Goal: Information Seeking & Learning: Find specific fact

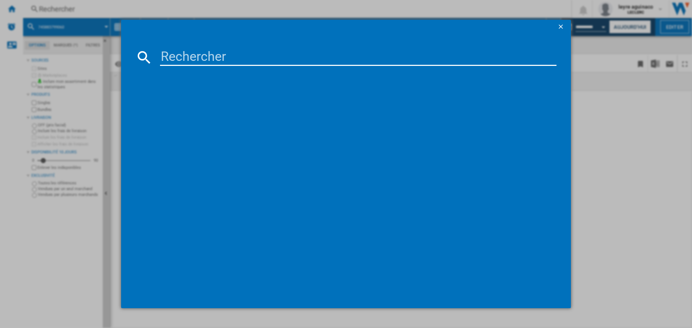
click at [240, 52] on input at bounding box center [358, 57] width 396 height 17
type input "55PUS8400"
drag, startPoint x: 208, startPoint y: 103, endPoint x: 370, endPoint y: 112, distance: 161.7
click at [208, 103] on div "PHILIPS 55PUS840012 NOIR 55"" at bounding box center [350, 103] width 389 height 7
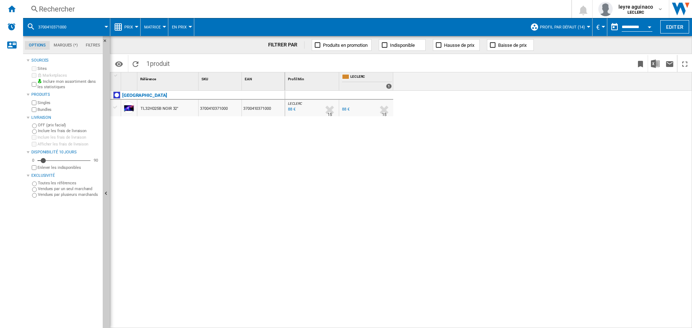
click at [177, 12] on div "Rechercher" at bounding box center [295, 9] width 513 height 10
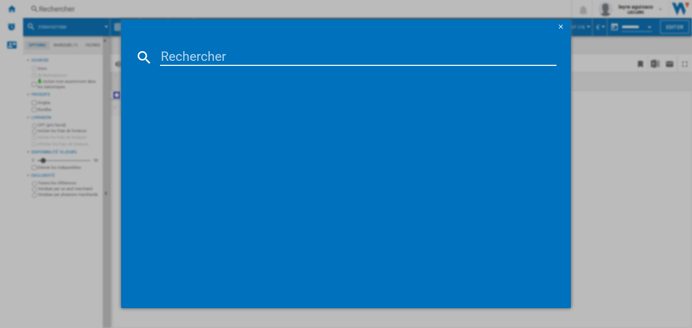
click at [238, 61] on input at bounding box center [358, 57] width 396 height 17
type input "55PUS8400"
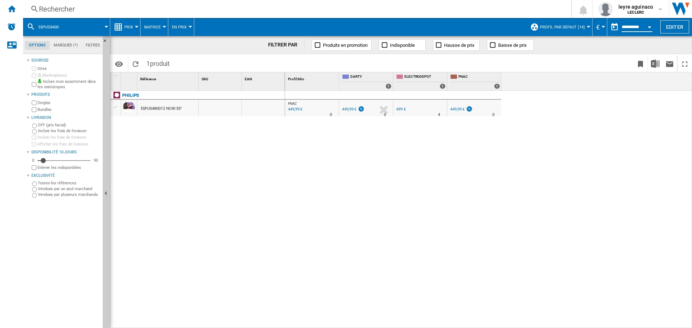
click at [630, 26] on input "**********" at bounding box center [636, 28] width 31 height 6
click at [643, 27] on button "Open calendar" at bounding box center [649, 25] width 13 height 13
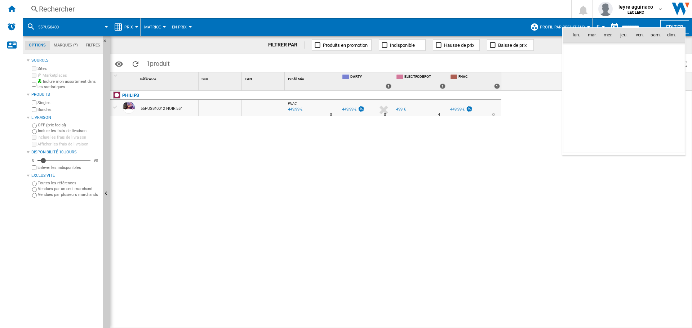
scroll to position [3437, 0]
click at [610, 81] on span "10" at bounding box center [608, 82] width 14 height 14
type input "**********"
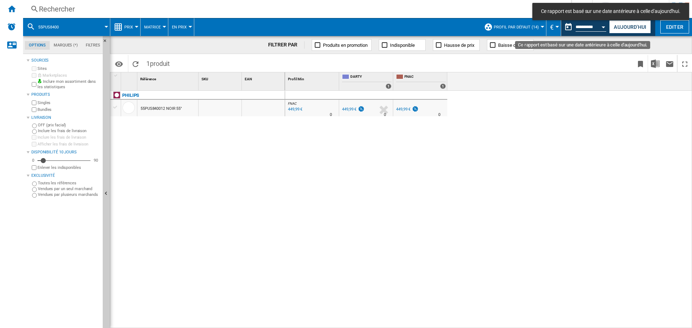
click at [600, 26] on button "Open calendar" at bounding box center [603, 25] width 13 height 13
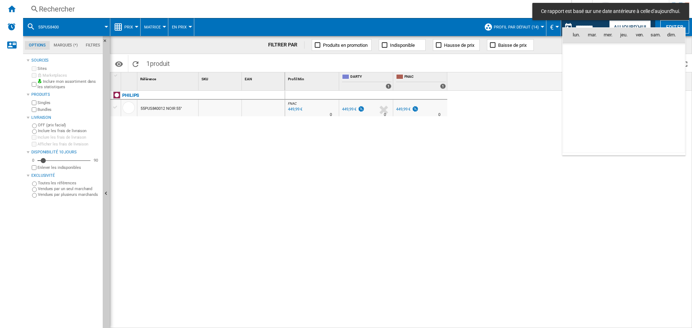
scroll to position [3437, 0]
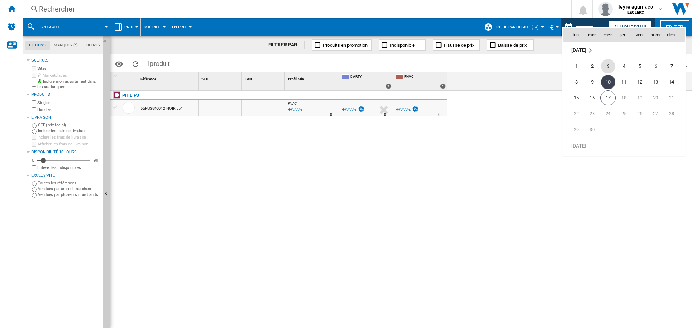
click at [610, 66] on span "3" at bounding box center [608, 66] width 14 height 14
type input "**********"
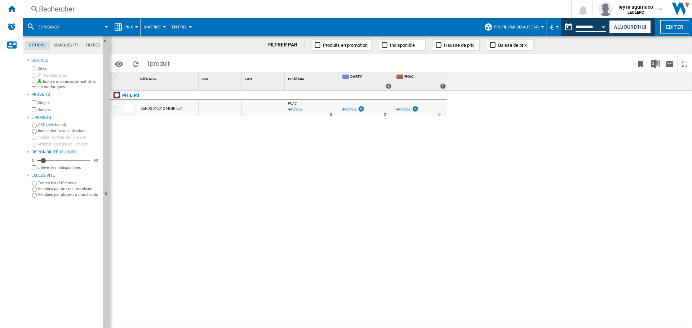
click at [99, 28] on span at bounding box center [87, 27] width 37 height 18
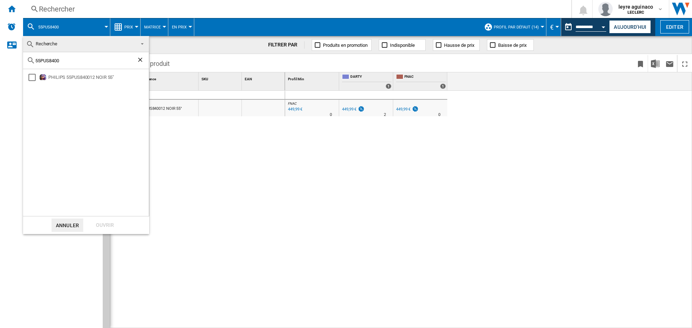
click at [99, 28] on md-backdrop at bounding box center [346, 164] width 692 height 328
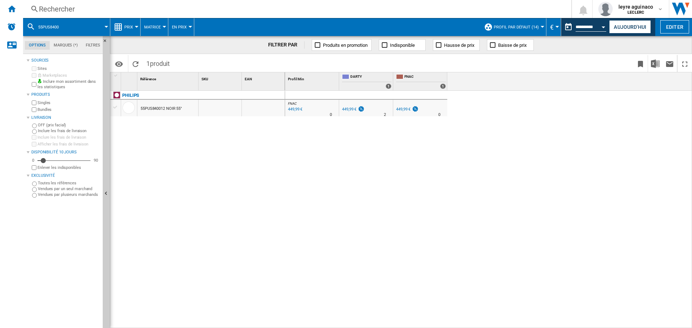
click at [273, 8] on div "Rechercher" at bounding box center [295, 9] width 513 height 10
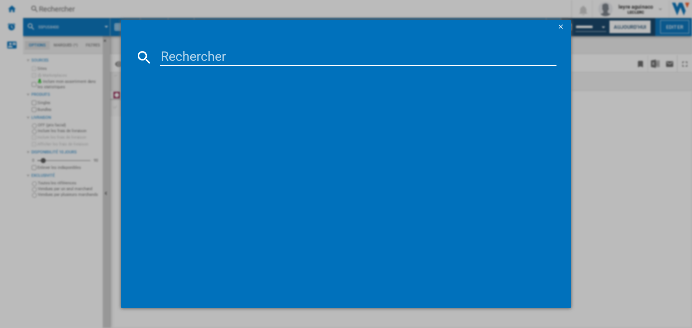
click at [212, 53] on input at bounding box center [358, 57] width 396 height 17
paste input "8718863046258"
type input "8718863046258"
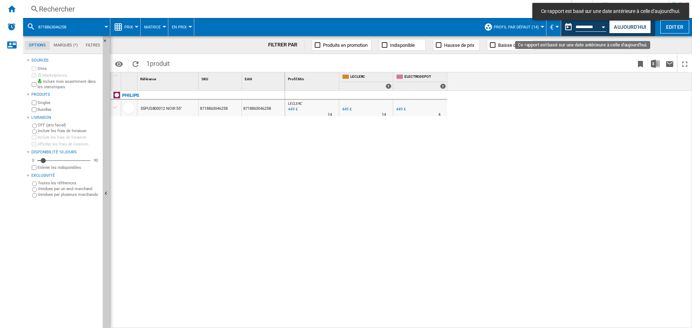
click at [595, 27] on input "**********" at bounding box center [590, 28] width 31 height 6
click at [603, 26] on div "Open calendar" at bounding box center [604, 27] width 4 height 2
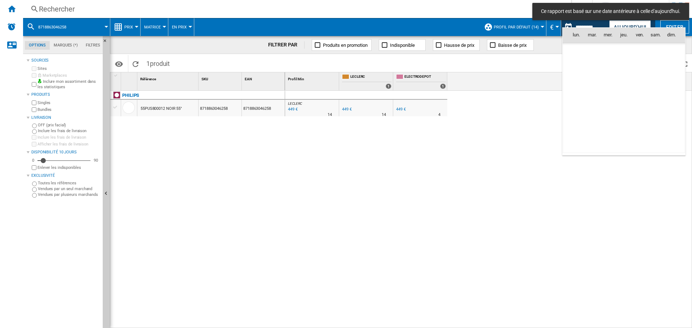
scroll to position [3437, 0]
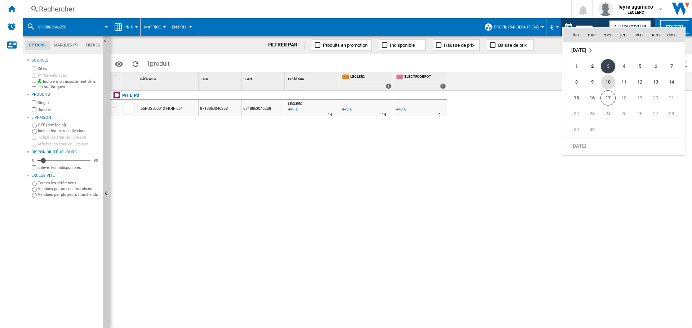
click at [607, 81] on span "10" at bounding box center [608, 82] width 14 height 14
type input "**********"
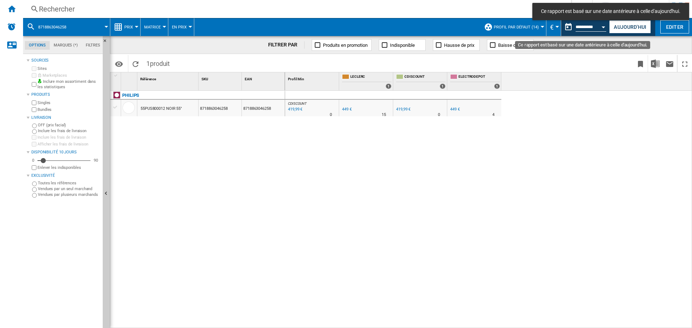
click at [604, 27] on div "Open calendar" at bounding box center [604, 27] width 4 height 2
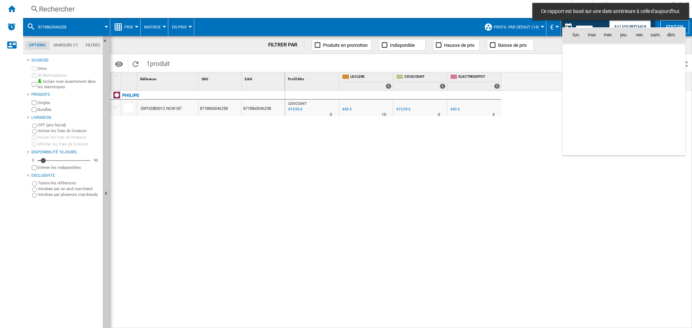
scroll to position [3437, 0]
click at [611, 97] on span "17" at bounding box center [607, 97] width 15 height 15
type input "**********"
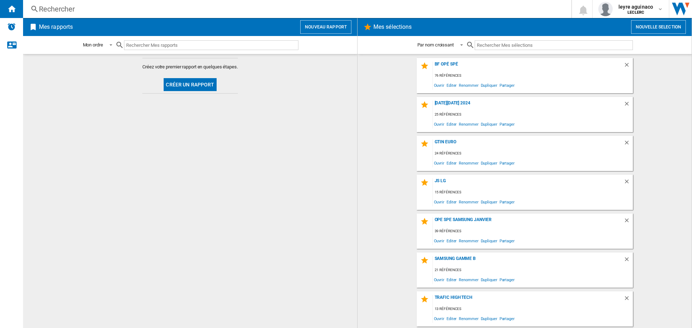
click at [218, 9] on div "Rechercher" at bounding box center [295, 9] width 513 height 10
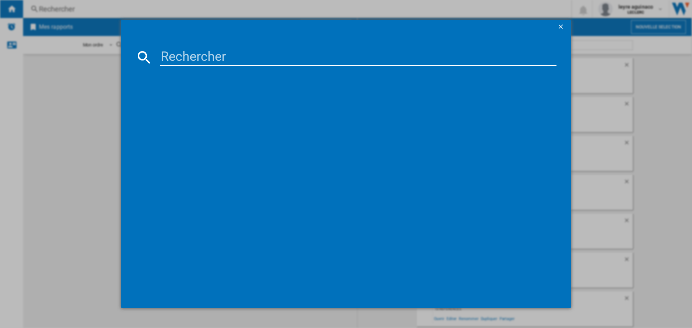
click at [247, 60] on input at bounding box center [358, 57] width 396 height 17
paste input "8806095452333"
type input "8806095452333"
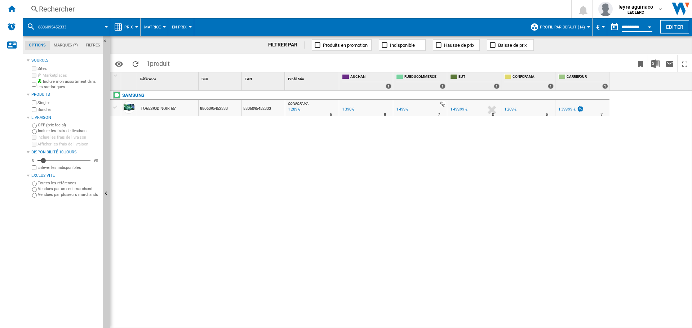
click at [155, 2] on div "Rechercher Rechercher 0 leyre aguinaco LECLERC LECLERC Mes paramètres Se déconn…" at bounding box center [357, 9] width 669 height 18
click at [158, 11] on div "Rechercher" at bounding box center [295, 9] width 513 height 10
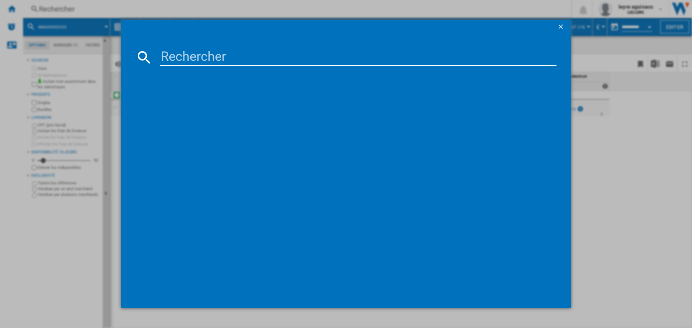
type input "8806095539287"
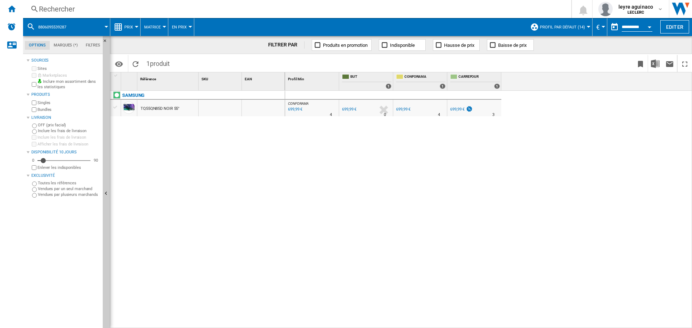
click at [246, 13] on div "Rechercher" at bounding box center [295, 9] width 513 height 10
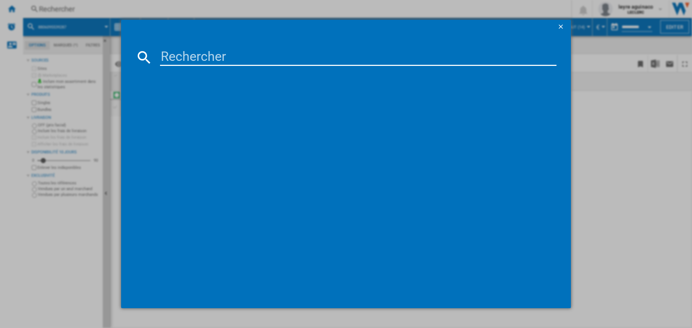
click at [246, 61] on input at bounding box center [358, 57] width 396 height 17
click at [314, 53] on input at bounding box center [358, 57] width 396 height 17
paste input "8806095491097"
type input "8806095491097"
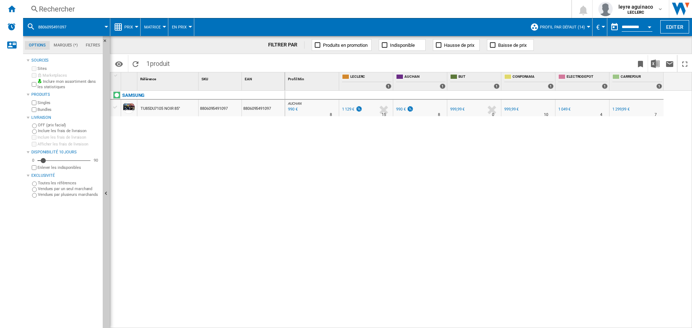
click at [348, 109] on div "1 129 €" at bounding box center [348, 109] width 12 height 5
click at [286, 8] on div "Rechercher" at bounding box center [295, 9] width 513 height 10
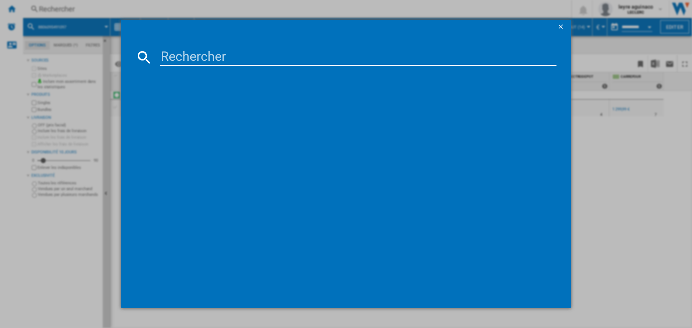
click at [280, 57] on input at bounding box center [358, 57] width 396 height 17
type input "8806097238218"
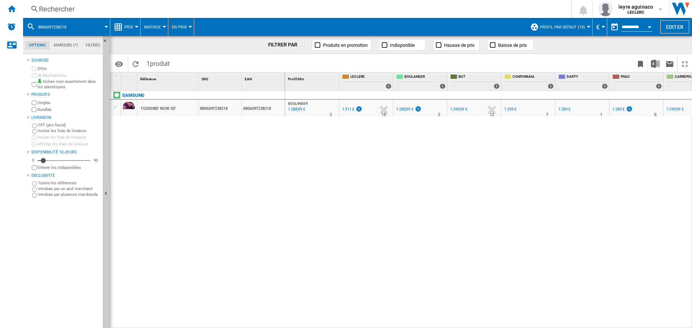
click at [240, 9] on div "Rechercher" at bounding box center [295, 9] width 513 height 10
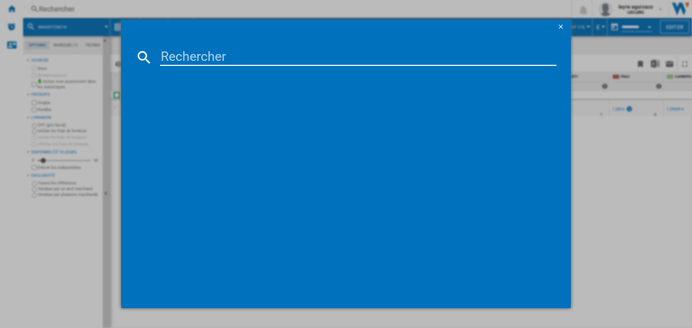
click at [245, 61] on input at bounding box center [358, 57] width 396 height 17
type input "8806097057512"
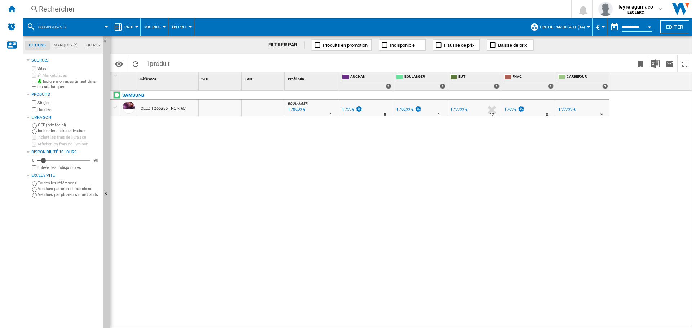
drag, startPoint x: 399, startPoint y: 170, endPoint x: 391, endPoint y: 171, distance: 8.3
click at [399, 170] on div "BOULANGER : FR BOULANGER -1.0 % 1 788,99 € % N/A 1 BOULANGER : FR BOULANGER FR …" at bounding box center [488, 210] width 407 height 238
click at [261, 9] on div "Rechercher" at bounding box center [295, 9] width 513 height 10
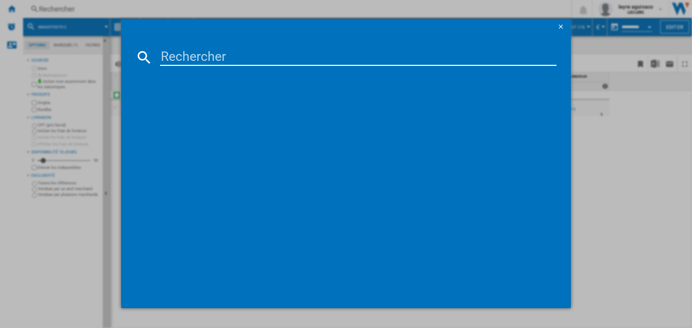
click at [254, 57] on input at bounding box center [358, 57] width 396 height 17
type input "8806096360576"
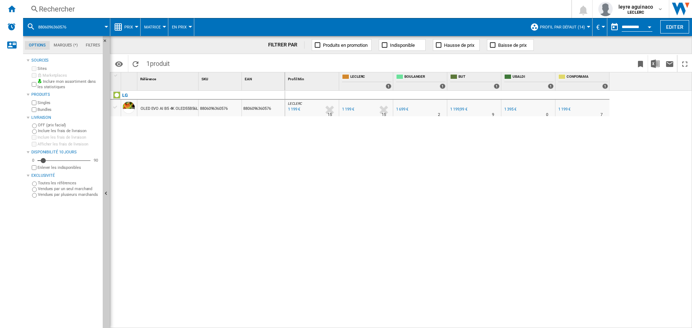
click at [348, 111] on div "1 199 €" at bounding box center [348, 109] width 12 height 5
click at [292, 11] on div "Rechercher" at bounding box center [295, 9] width 513 height 10
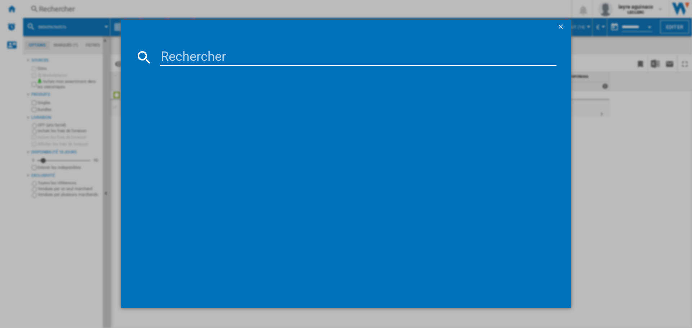
click at [275, 53] on input at bounding box center [358, 57] width 396 height 17
type input "8806091928511"
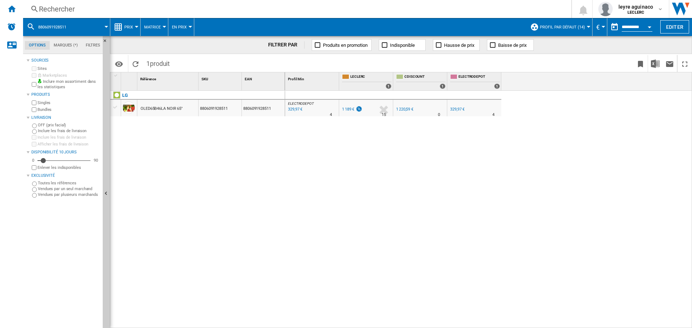
click at [349, 108] on div "1 189 €" at bounding box center [348, 109] width 12 height 5
click at [249, 9] on div "Rechercher" at bounding box center [295, 9] width 513 height 10
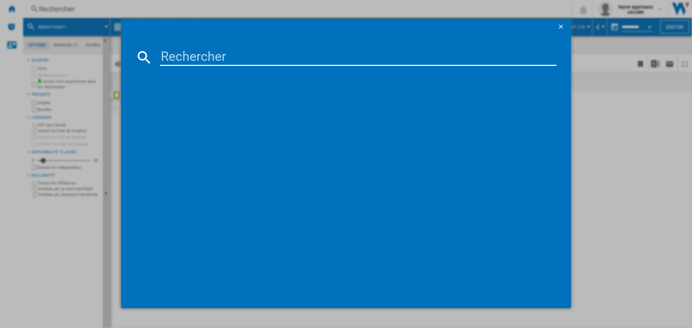
click at [239, 57] on input at bounding box center [358, 57] width 396 height 17
type input "6942351404042"
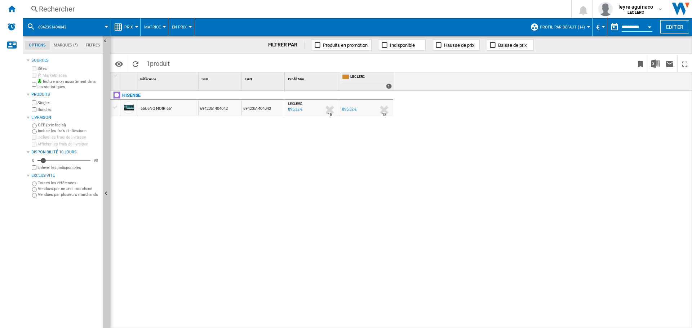
click at [249, 4] on div "Rechercher Rechercher 0 leyre aguinaco LECLERC LECLERC Mes paramètres Se déconn…" at bounding box center [357, 9] width 669 height 18
click at [251, 13] on div "Rechercher" at bounding box center [295, 9] width 513 height 10
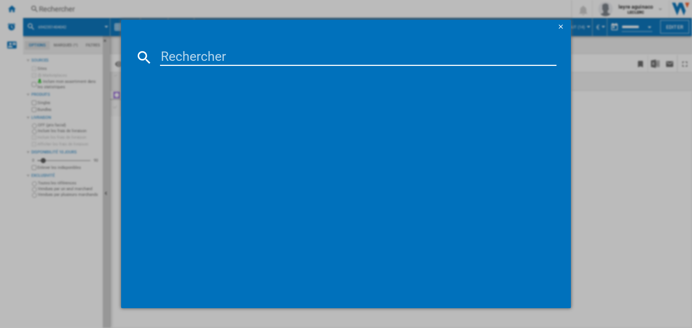
click at [288, 59] on input at bounding box center [358, 57] width 396 height 17
type input "6942351401157"
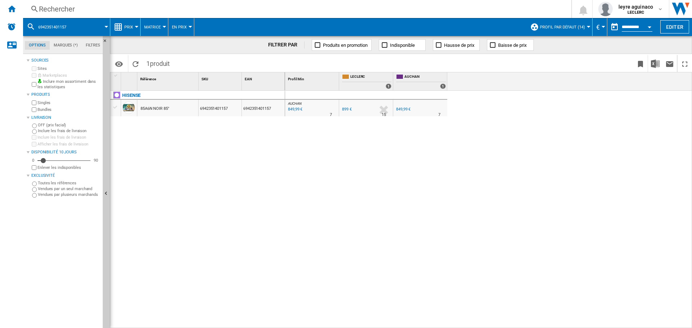
click at [418, 10] on div "Rechercher" at bounding box center [295, 9] width 513 height 10
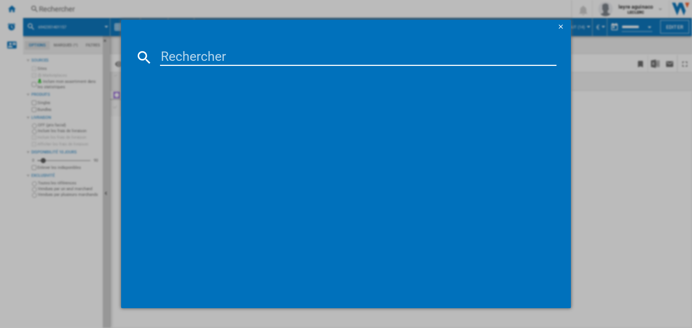
click at [336, 59] on input at bounding box center [358, 57] width 396 height 17
type input "6942351402758"
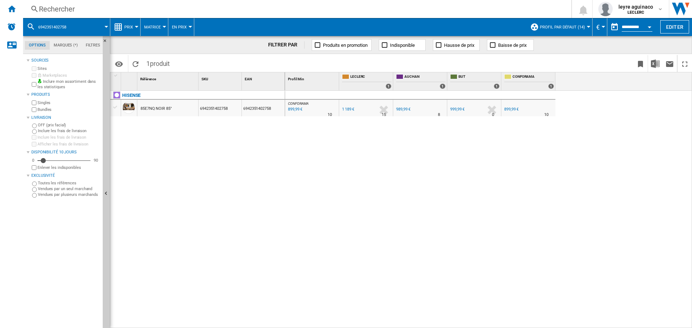
click at [393, 11] on div "Rechercher" at bounding box center [295, 9] width 513 height 10
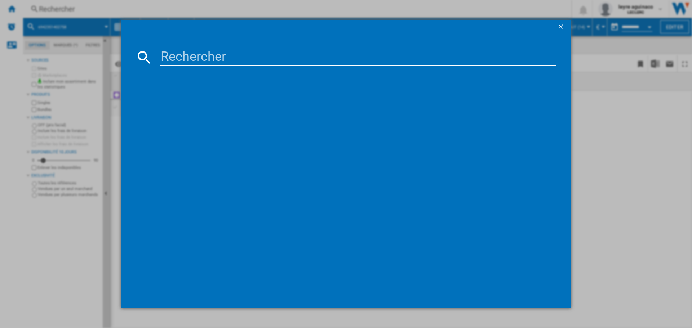
click at [347, 61] on input at bounding box center [358, 57] width 396 height 17
type input "8806087084252"
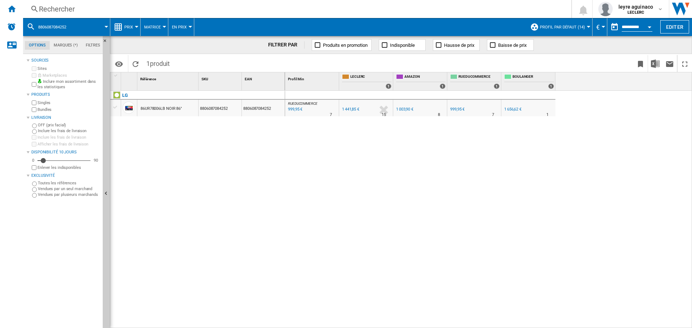
click at [511, 109] on div "1 656,62 €" at bounding box center [512, 109] width 17 height 5
click at [354, 5] on div "Rechercher" at bounding box center [295, 9] width 513 height 10
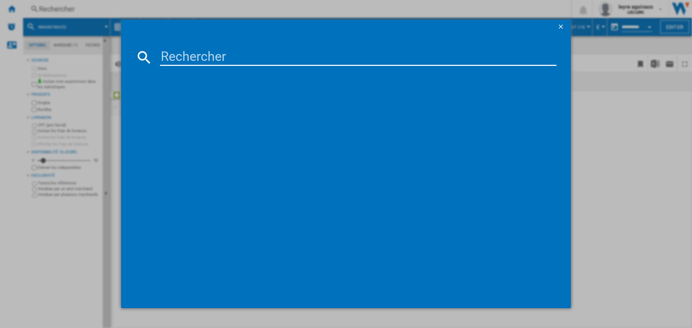
click at [340, 55] on input at bounding box center [358, 57] width 396 height 17
type input "8806096181683"
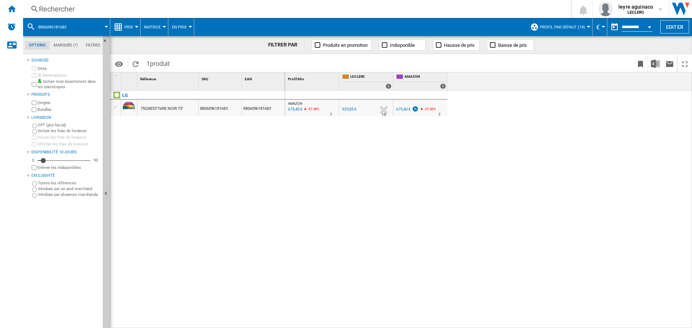
click at [290, 6] on div "Rechercher" at bounding box center [295, 9] width 513 height 10
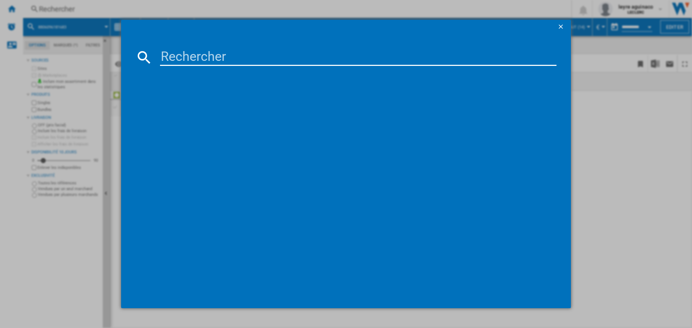
click at [302, 58] on input at bounding box center [358, 57] width 396 height 17
type input "8806094416633"
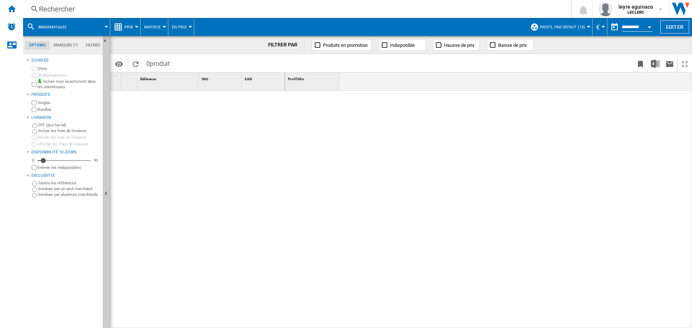
click at [202, 12] on div "Rechercher" at bounding box center [295, 9] width 513 height 10
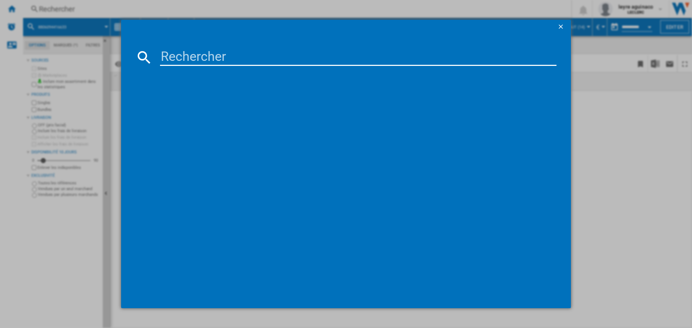
click at [239, 56] on input at bounding box center [358, 57] width 396 height 17
type input "8806095973517"
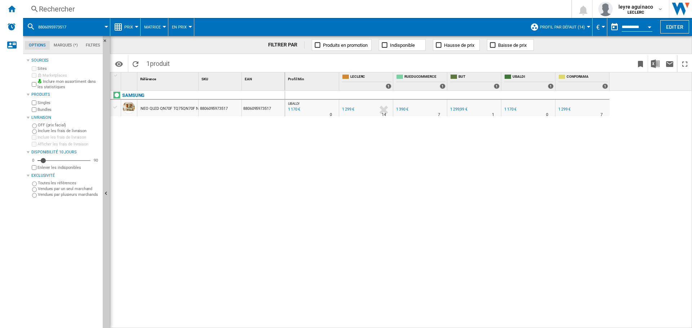
click at [389, 10] on div "Rechercher" at bounding box center [295, 9] width 513 height 10
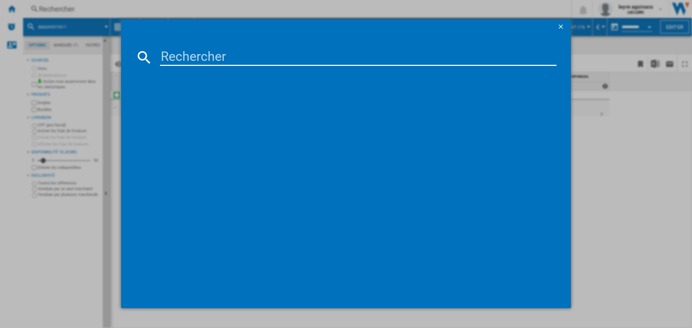
click at [368, 57] on input at bounding box center [358, 57] width 396 height 17
type input "8806097251880"
click at [340, 56] on input "8806097251880" at bounding box center [358, 57] width 396 height 17
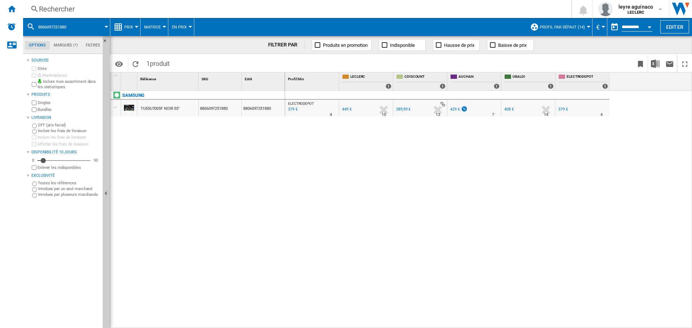
click at [293, 111] on div "379 €" at bounding box center [292, 109] width 11 height 7
drag, startPoint x: 452, startPoint y: 109, endPoint x: 455, endPoint y: 110, distance: 3.8
click at [455, 110] on div "429 €" at bounding box center [455, 109] width 10 height 5
click at [286, 11] on div "Rechercher" at bounding box center [295, 9] width 513 height 10
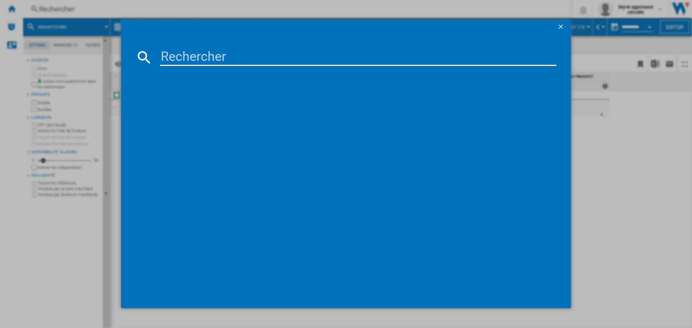
click at [289, 58] on input at bounding box center [358, 57] width 396 height 17
type input "8806097251873"
click at [272, 58] on input "8806097251873" at bounding box center [358, 57] width 396 height 17
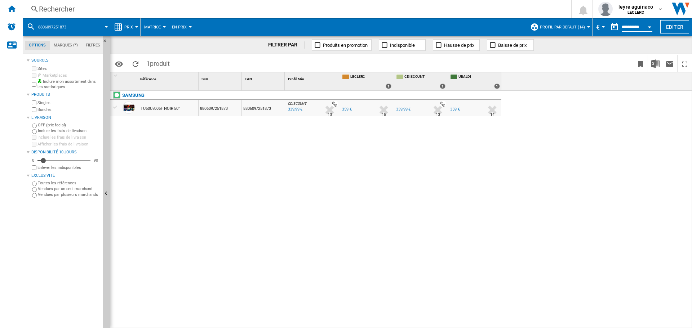
click at [192, 6] on div "Rechercher" at bounding box center [295, 9] width 513 height 10
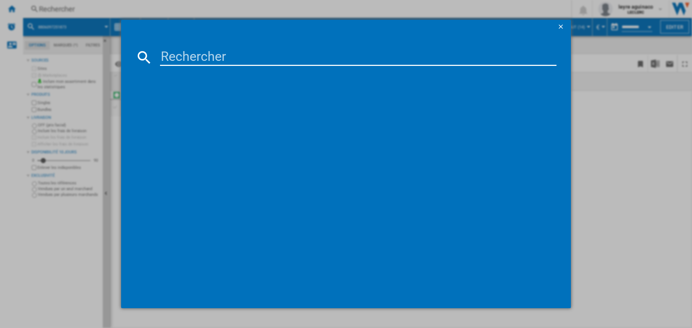
click at [188, 52] on input at bounding box center [358, 57] width 396 height 17
type input "4548736150232"
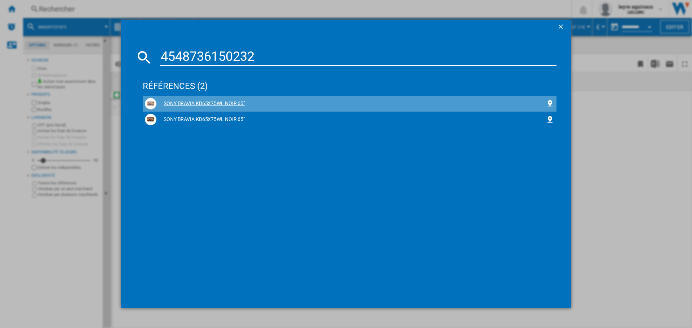
click at [266, 98] on div "SONY BRAVIA KD65X75WL NOIR 65"" at bounding box center [349, 104] width 409 height 12
click at [231, 104] on div "SONY BRAVIA KD65X75WL NOIR 65"" at bounding box center [350, 103] width 389 height 7
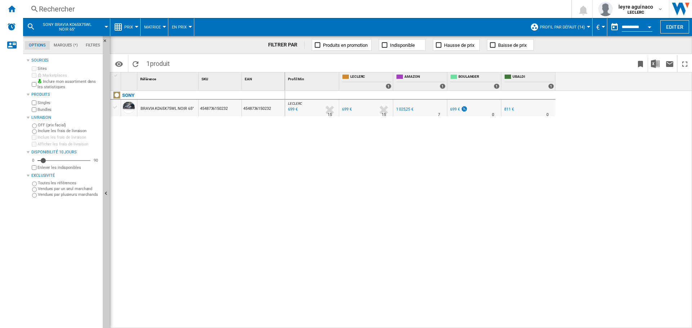
click at [346, 108] on div "699 €" at bounding box center [347, 109] width 10 height 5
click at [298, 8] on div "Rechercher" at bounding box center [295, 9] width 513 height 10
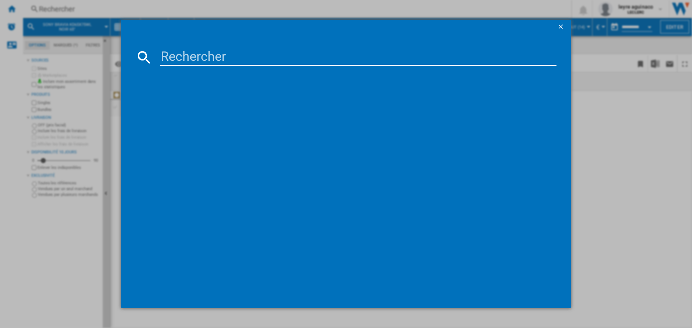
click at [307, 59] on input at bounding box center [358, 57] width 396 height 17
type input "5901292524043"
